Goal: Task Accomplishment & Management: Manage account settings

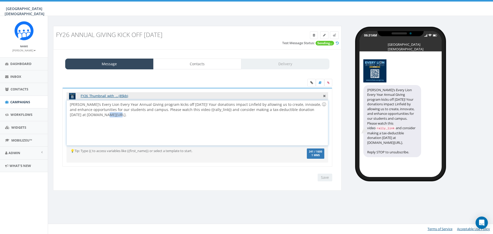
drag, startPoint x: 110, startPoint y: 115, endPoint x: 99, endPoint y: 115, distance: 10.3
click at [99, 115] on div "Linfield’s Every Lion Every Year Annual Giving program kicks off TODAY! Your do…" at bounding box center [197, 122] width 261 height 45
click at [323, 177] on input "Save" at bounding box center [325, 178] width 15 height 8
click at [332, 84] on label at bounding box center [329, 83] width 8 height 8
click at [0, 0] on input "file" at bounding box center [0, 0] width 0 height 0
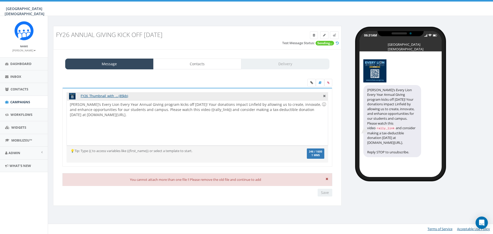
click at [326, 97] on div "FY26_Thumbnail_with_... (85kb)" at bounding box center [198, 96] width 262 height 8
click at [323, 96] on div "FY26_Thumbnail_with_... (85kb)" at bounding box center [198, 96] width 262 height 8
click at [326, 179] on icon at bounding box center [327, 178] width 3 height 3
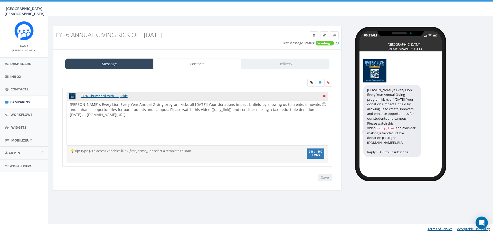
click at [325, 96] on icon at bounding box center [324, 95] width 3 height 5
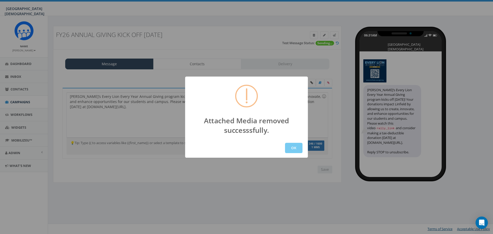
click at [296, 146] on button "OK" at bounding box center [293, 148] width 17 height 10
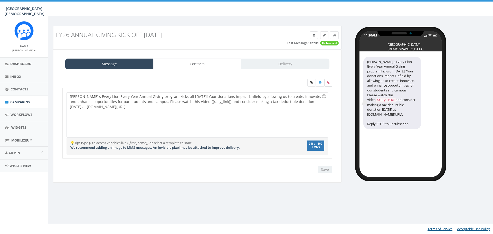
click at [327, 83] on icon at bounding box center [328, 82] width 2 height 3
click at [0, 0] on input "file" at bounding box center [0, 0] width 0 height 0
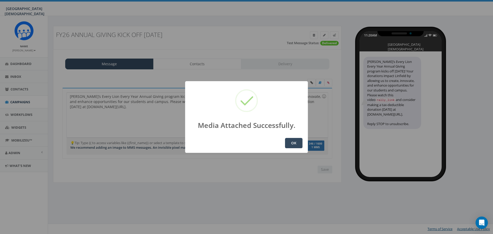
click at [296, 143] on button "OK" at bounding box center [293, 143] width 17 height 10
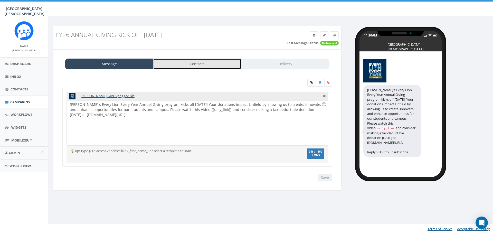
click at [203, 67] on link "Contacts" at bounding box center [197, 64] width 88 height 11
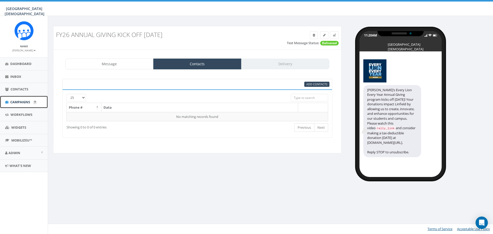
click at [16, 101] on span "Campaigns" at bounding box center [20, 102] width 20 height 5
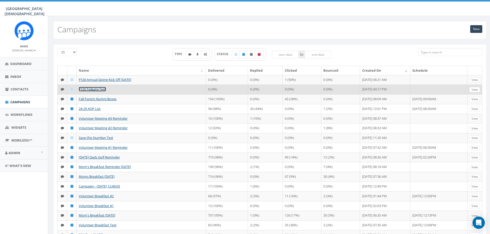
click at [96, 89] on link "FY26 Tailgate Text" at bounding box center [92, 89] width 27 height 5
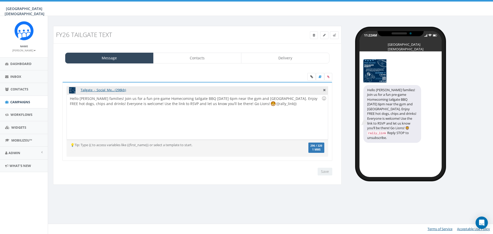
click at [230, 99] on div "Hello Linfield families! Join us for a fun pre-game Homecoming tailgate BBQ Fri…" at bounding box center [197, 117] width 261 height 45
click at [234, 98] on div "Hello Linfield families! Join us for a fun pre-game Homecoming tailgate BBQ Fri…" at bounding box center [197, 117] width 261 height 45
click at [236, 98] on div "Hello Linfield families! Join us for a fun pre-game Homecoming tailgate BBQ Fri…" at bounding box center [197, 117] width 261 height 45
click at [324, 172] on input "Save" at bounding box center [325, 172] width 15 height 8
click at [195, 58] on link "Contacts" at bounding box center [197, 58] width 88 height 11
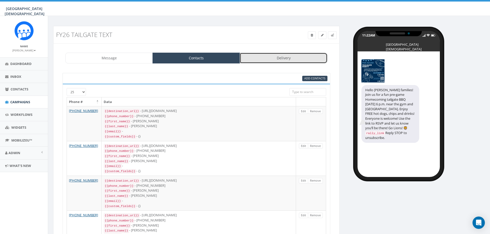
click at [287, 58] on link "Delivery" at bounding box center [283, 58] width 87 height 11
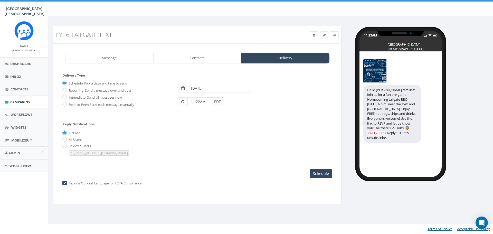
click at [224, 85] on input "2025-10-07" at bounding box center [219, 88] width 63 height 9
click at [231, 121] on td "10" at bounding box center [232, 121] width 8 height 8
type input "2025-10-10"
click at [184, 105] on span at bounding box center [183, 101] width 10 height 9
click at [207, 105] on input "11:22AM" at bounding box center [200, 101] width 24 height 9
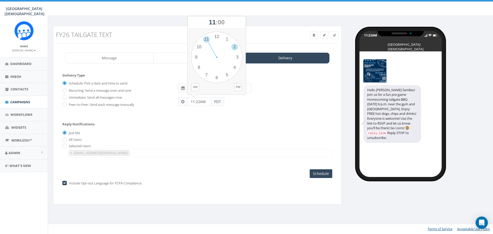
click at [233, 47] on div "1 2 3 4 5 6 7 8 9 10 11 12 00 05 10 15 20 25 30 35 40 45 50 55" at bounding box center [216, 57] width 51 height 51
click at [226, 39] on div "1 2 3 4 5 6 7 8 9 10 11 12 00 05 10 15 20 25 30 35 40 45 50 55" at bounding box center [216, 57] width 51 height 51
type input "02:05PM"
click at [316, 170] on input "Schedule" at bounding box center [321, 173] width 23 height 9
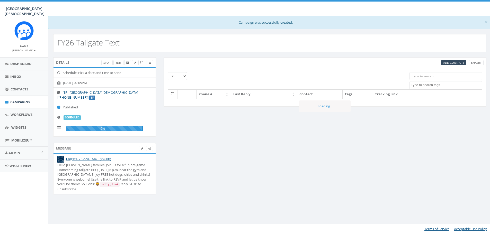
select select
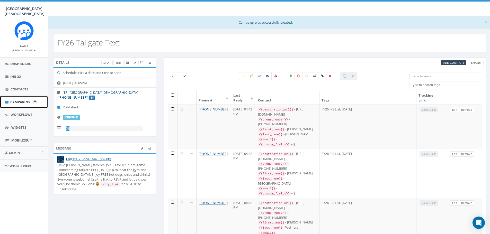
click at [12, 100] on span "Campaigns" at bounding box center [20, 102] width 20 height 5
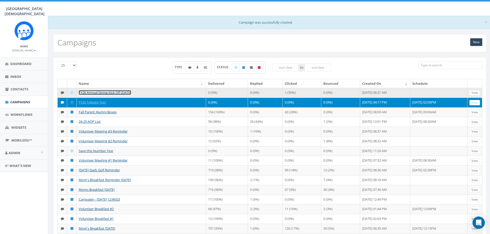
click at [115, 93] on link "FY26 Annual Giving Kick Off [DATE]" at bounding box center [105, 92] width 52 height 5
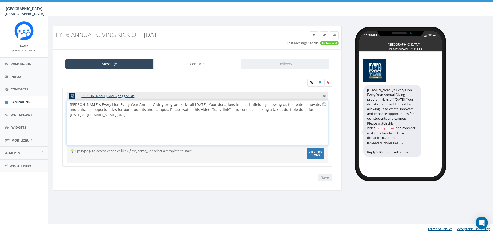
drag, startPoint x: 119, startPoint y: 114, endPoint x: 70, endPoint y: 114, distance: 48.8
click at [70, 114] on div "Linfield’s Every Lion Every Year Annual Giving program kicks off TODAY! Your do…" at bounding box center [197, 122] width 261 height 45
copy div "www.linfield.com/make-a-gift"
click at [327, 178] on input "Save" at bounding box center [325, 178] width 15 height 8
click at [20, 79] on link "Inbox" at bounding box center [24, 76] width 48 height 13
